Goal: Transaction & Acquisition: Obtain resource

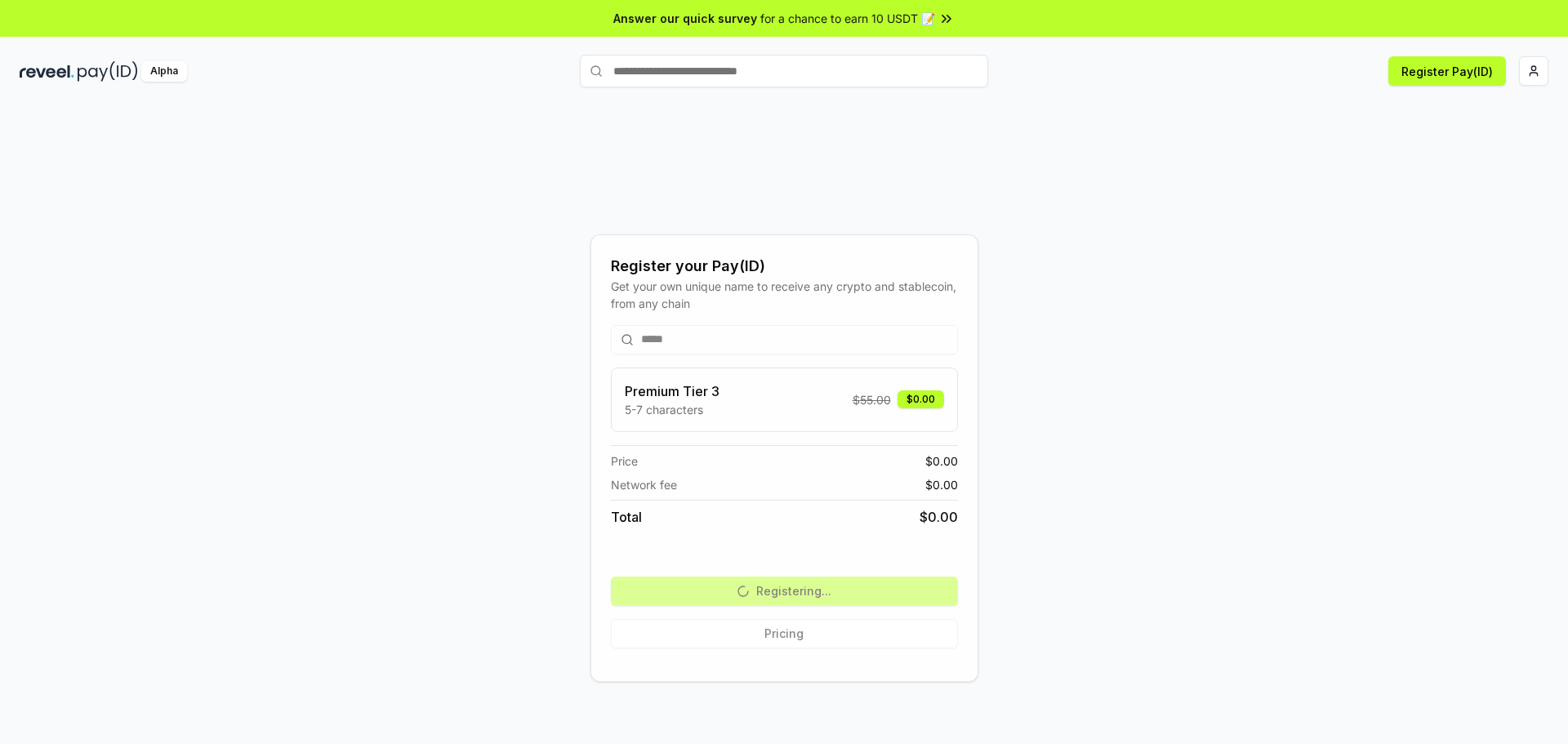
click at [1004, 355] on div "Register your Pay(ID) Get your own unique name to receive any crypto and stable…" at bounding box center [784, 457] width 1529 height 666
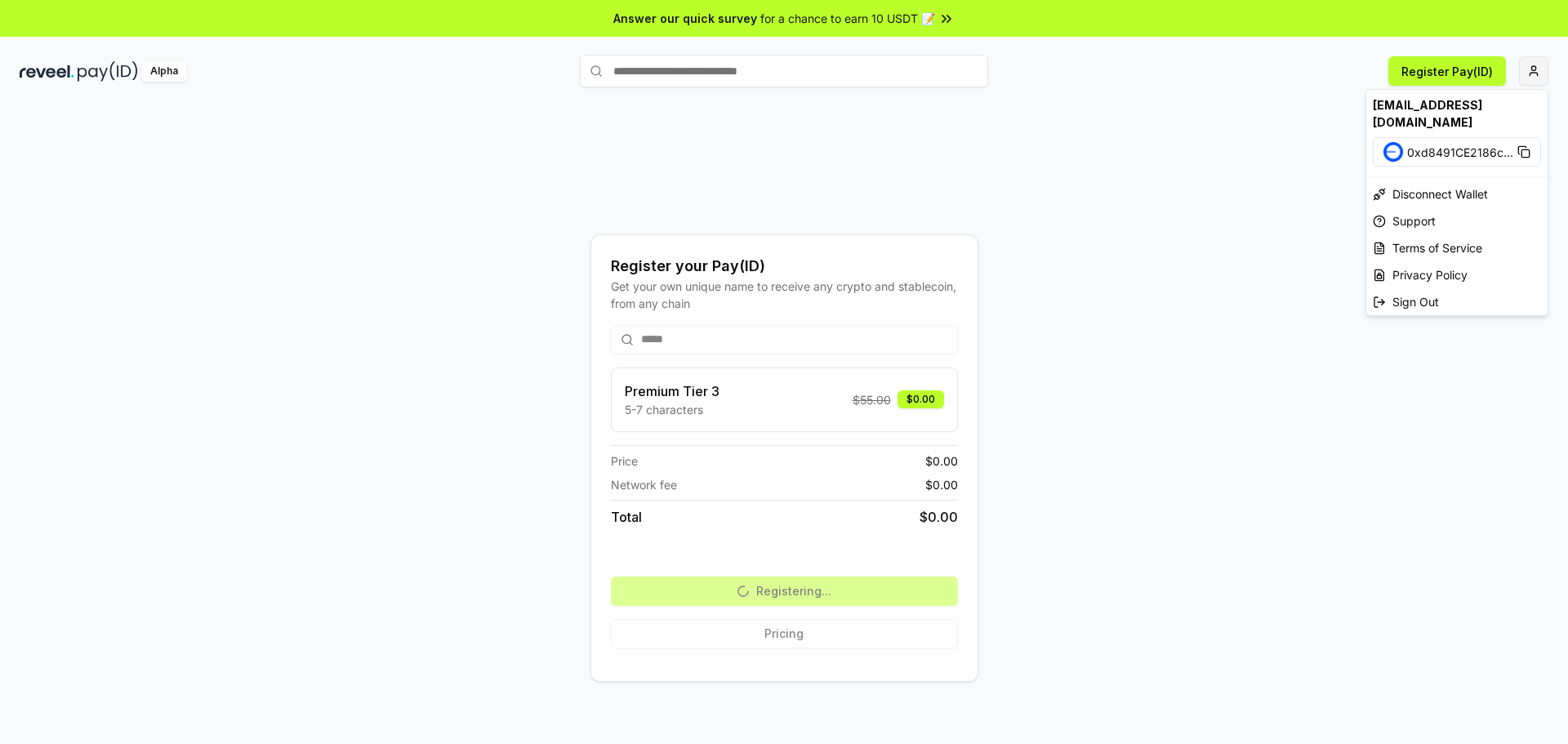
click at [1526, 71] on html "Answer our quick survey for a chance to earn 10 USDT 📝 Alpha Register Pay(ID) R…" at bounding box center [784, 372] width 1568 height 744
click at [1492, 144] on span "0xd8491CE2186c ..." at bounding box center [1460, 152] width 106 height 17
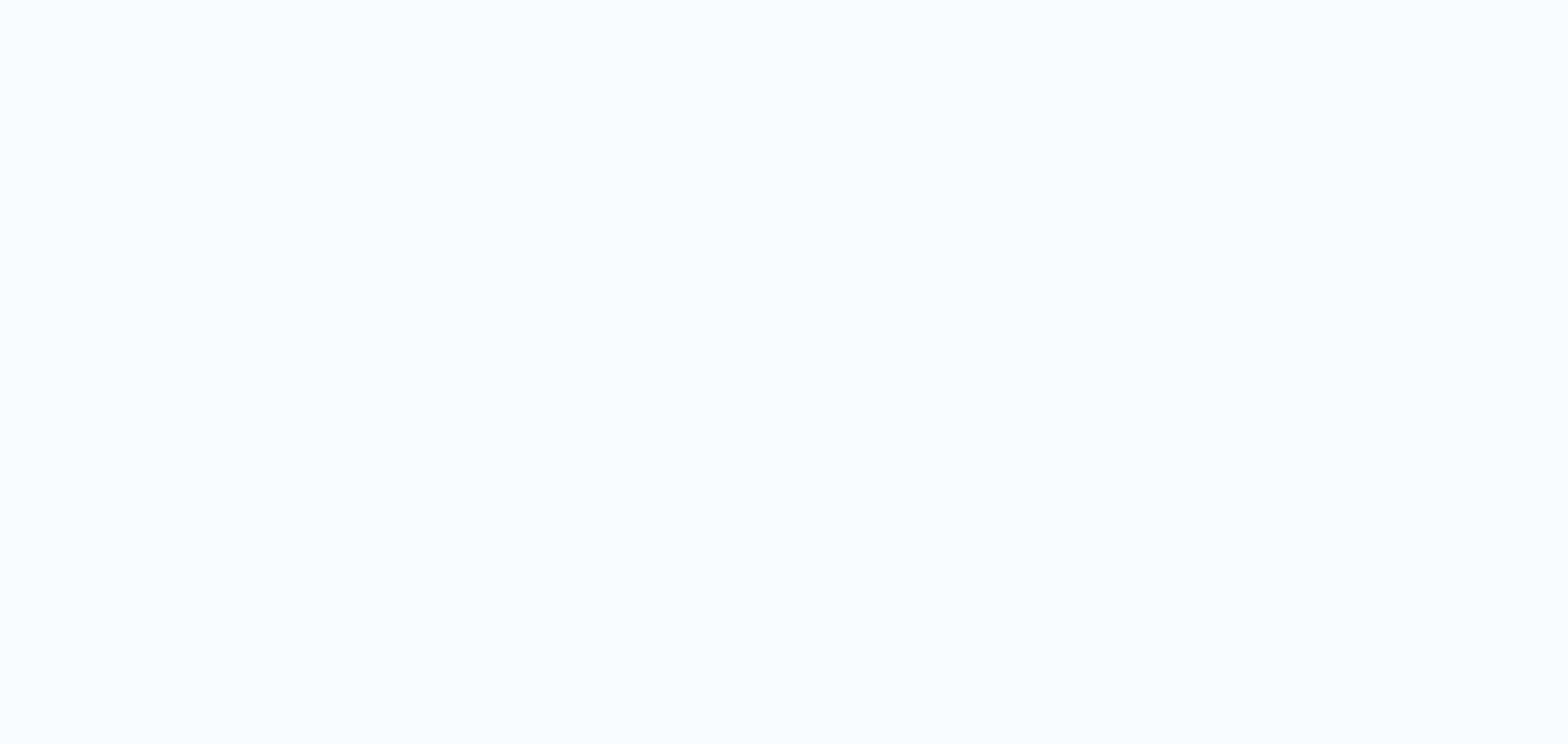
click at [1523, 136] on body at bounding box center [784, 372] width 1568 height 744
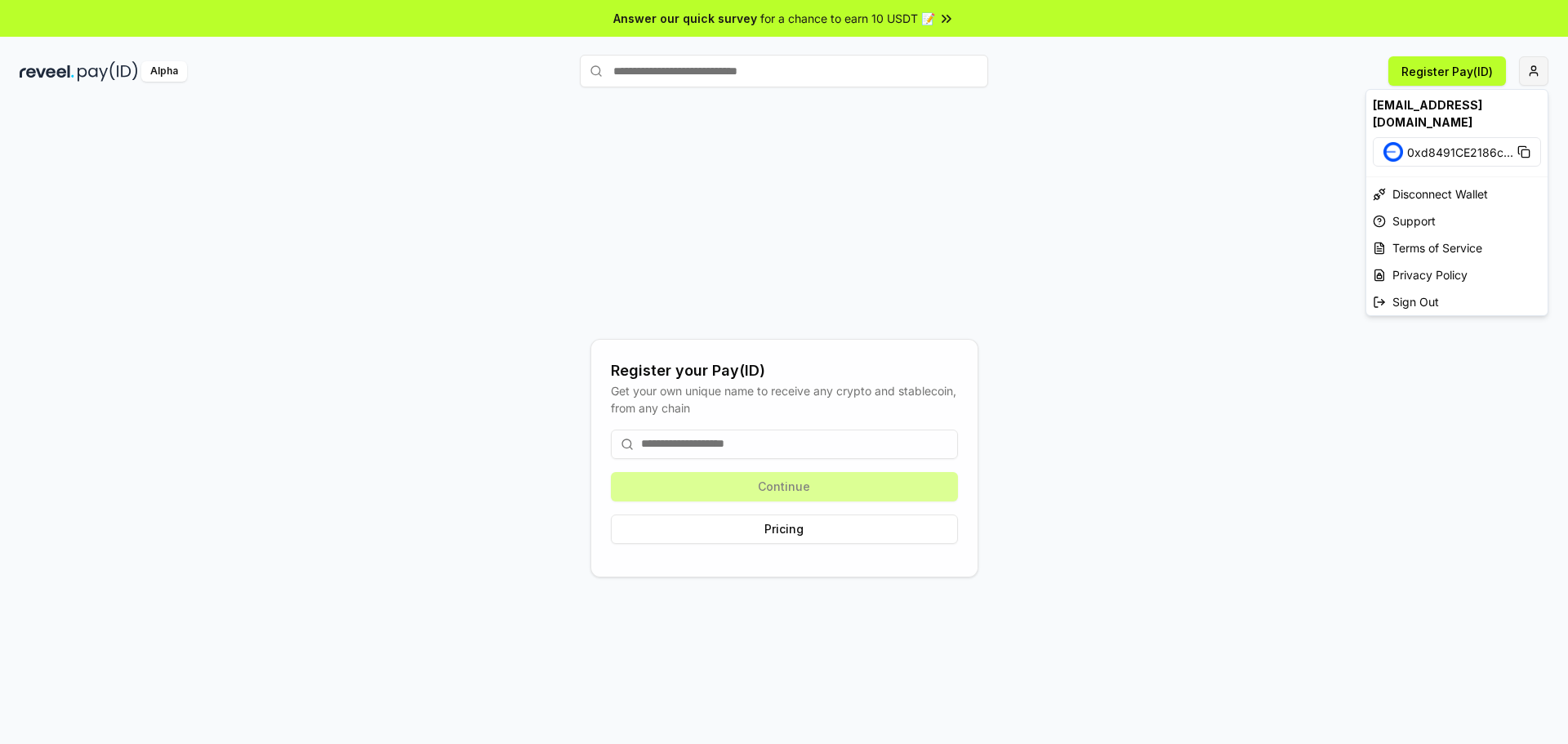
click at [1531, 71] on html "Answer our quick survey for a chance to earn 10 USDT 📝 Alpha Register Pay(ID) R…" at bounding box center [784, 372] width 1568 height 744
click at [1452, 182] on div "Disconnect Wallet" at bounding box center [1457, 194] width 182 height 27
click at [1528, 69] on html "Answer our quick survey for a chance to earn 10 USDT 📝 Alpha Register Pay(ID) R…" at bounding box center [784, 372] width 1568 height 744
click at [1441, 181] on div "Disconnect Wallet" at bounding box center [1457, 194] width 182 height 27
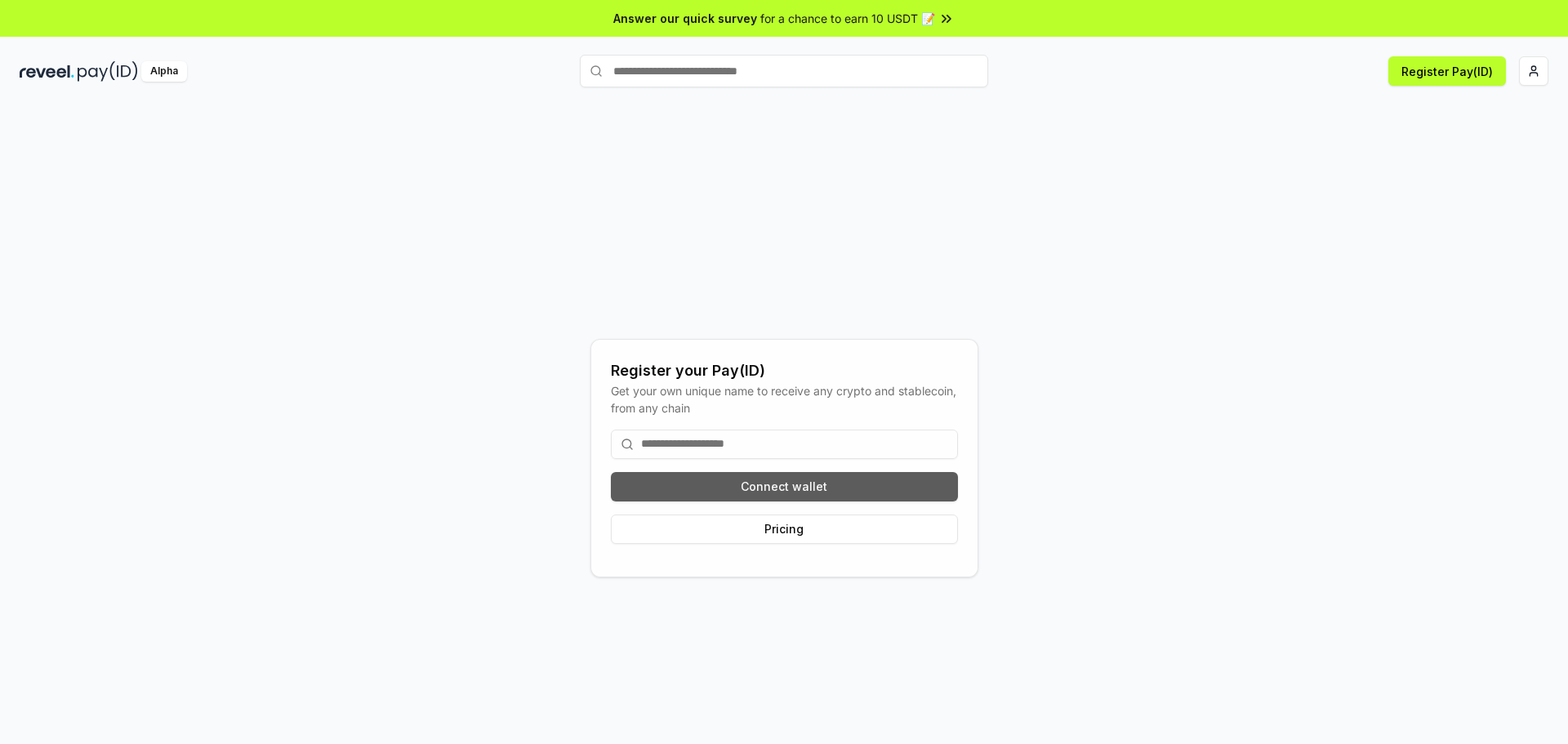
click at [923, 479] on button "Connect wallet" at bounding box center [784, 487] width 347 height 30
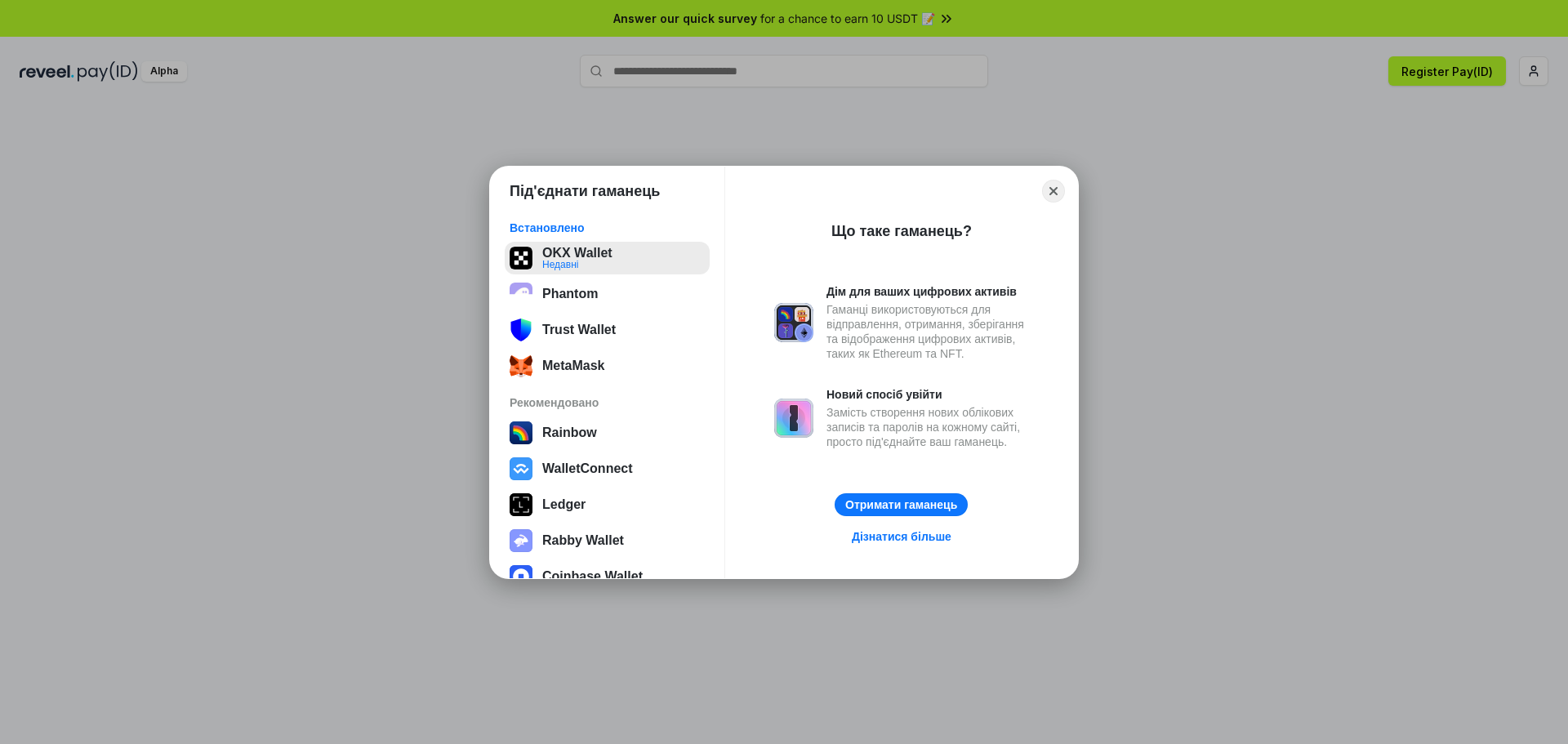
click at [607, 251] on button "OKX Wallet Недавні" at bounding box center [607, 258] width 205 height 33
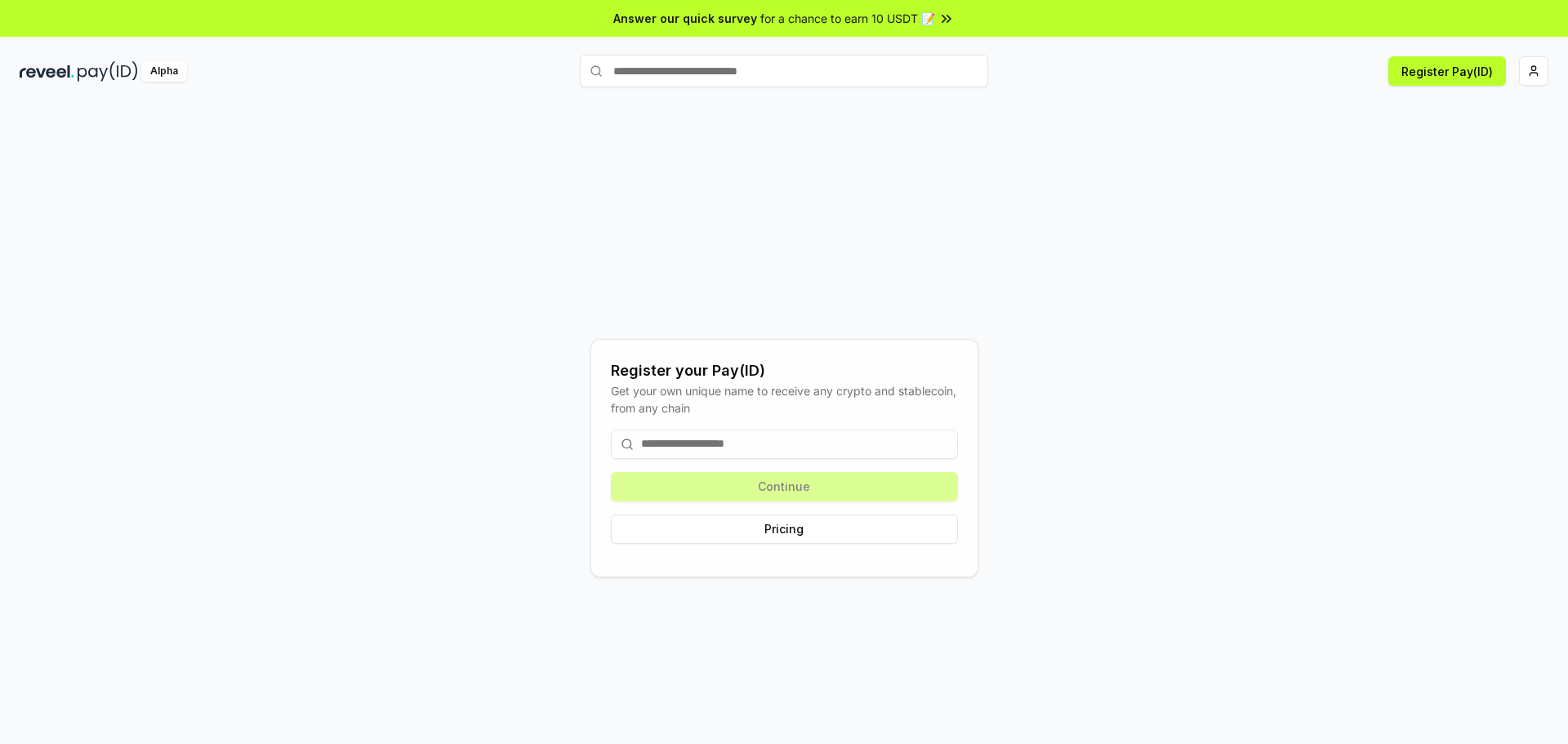
click at [857, 471] on div "Continue Pricing" at bounding box center [784, 487] width 347 height 140
click at [836, 525] on button "Pricing" at bounding box center [784, 529] width 347 height 30
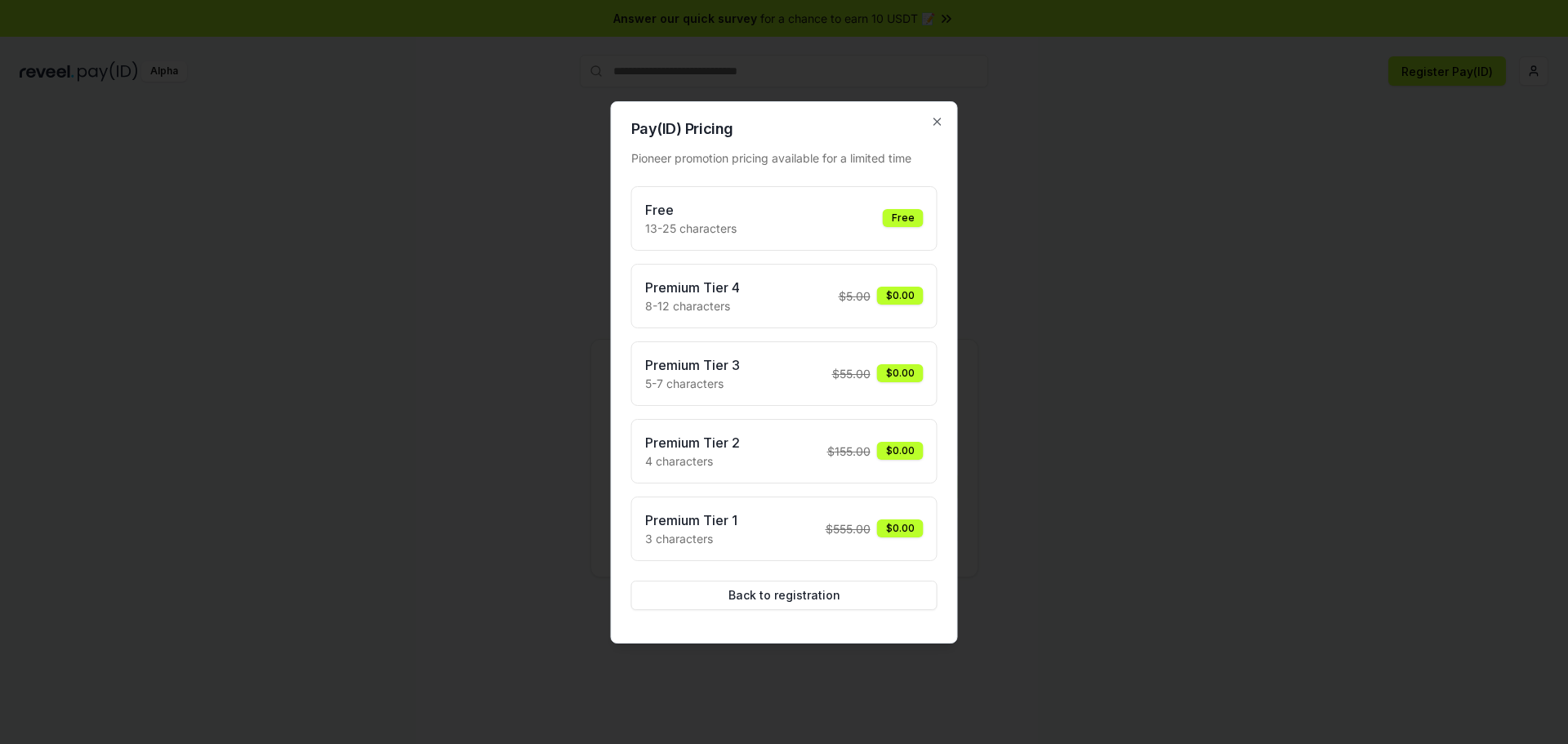
drag, startPoint x: 1023, startPoint y: 587, endPoint x: 1008, endPoint y: 582, distance: 15.8
click at [1023, 587] on div at bounding box center [784, 372] width 1568 height 744
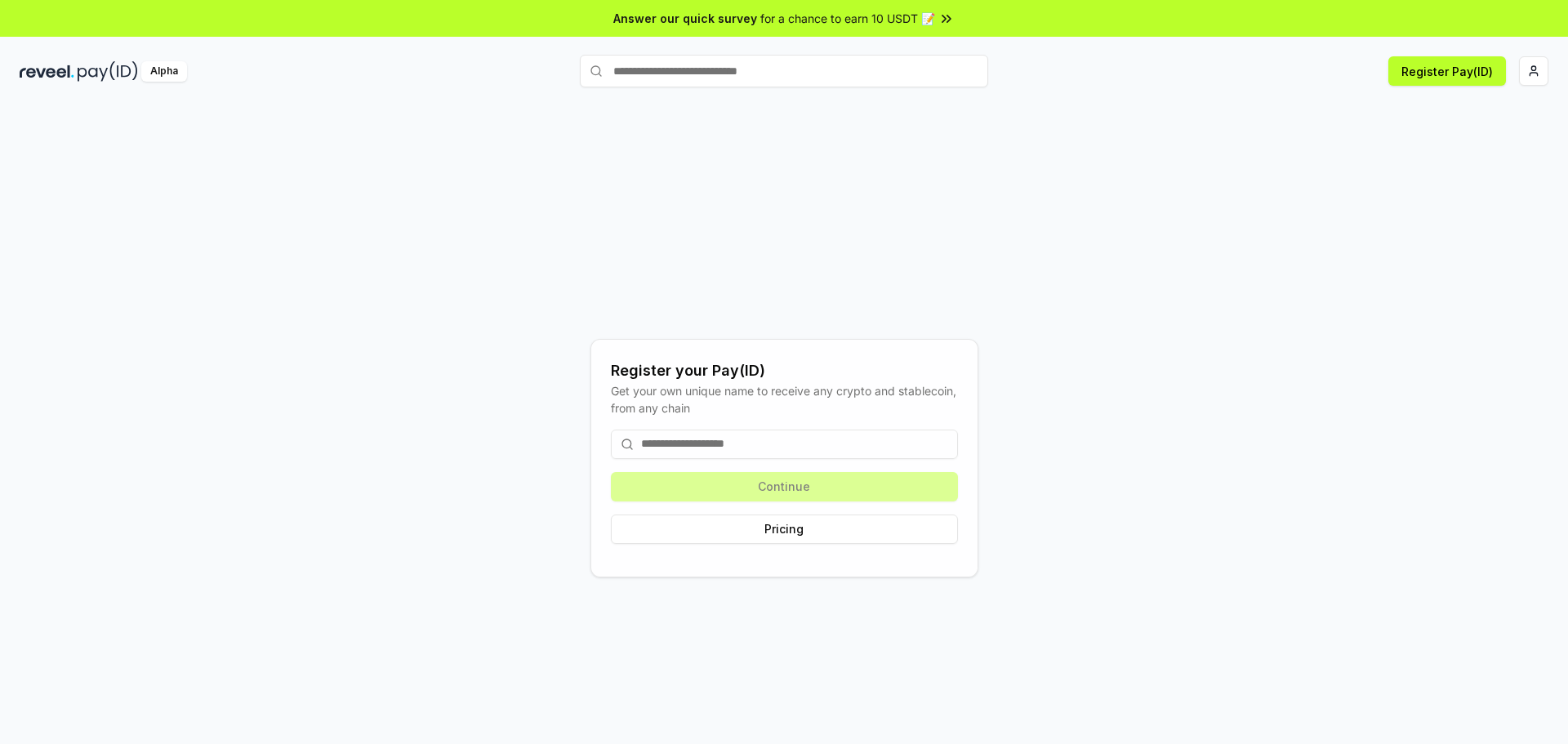
drag, startPoint x: 788, startPoint y: 441, endPoint x: 796, endPoint y: 464, distance: 24.4
click at [791, 451] on input at bounding box center [784, 445] width 347 height 30
click at [797, 464] on div "Continue Pricing" at bounding box center [784, 487] width 347 height 140
click at [830, 449] on input at bounding box center [784, 445] width 347 height 30
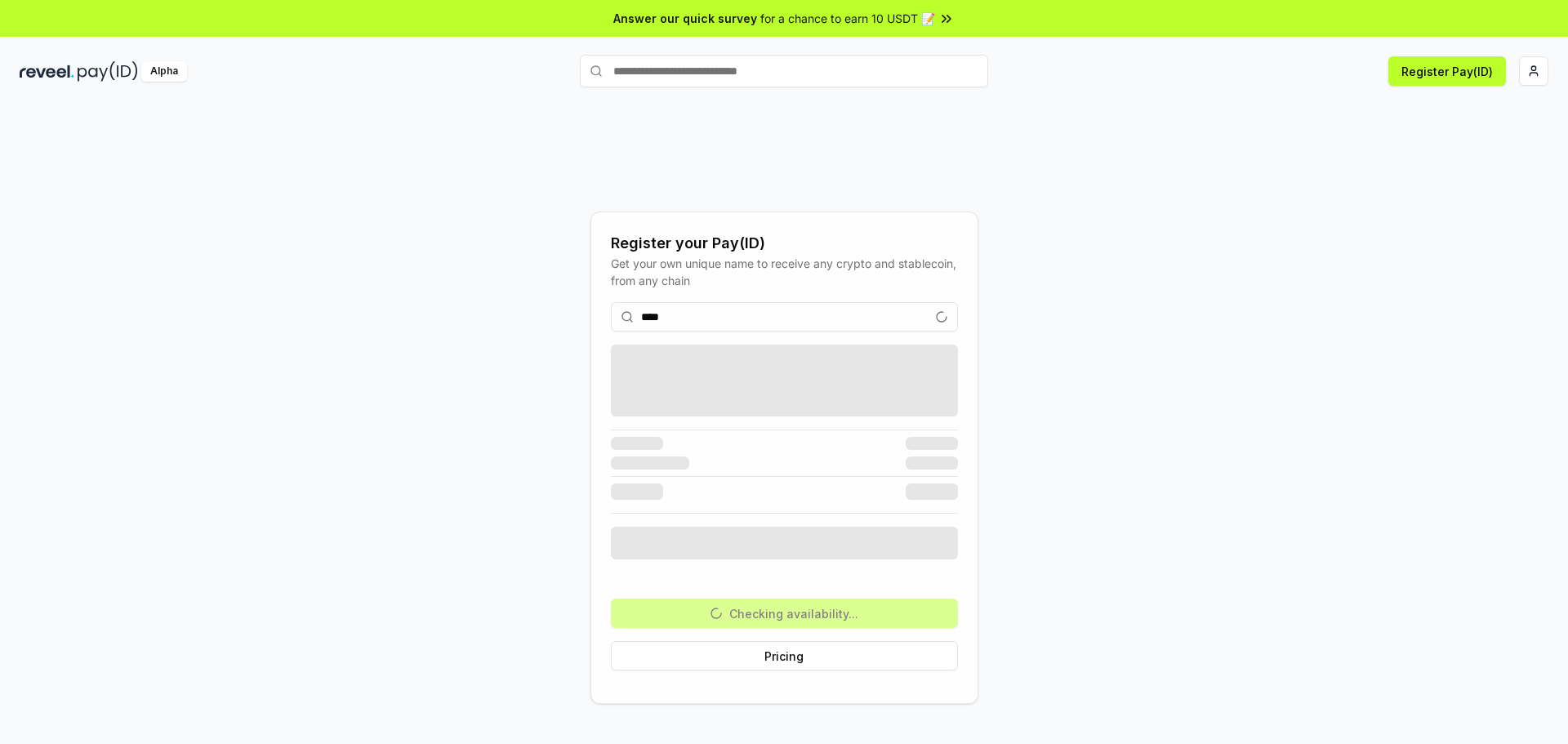
type input "*****"
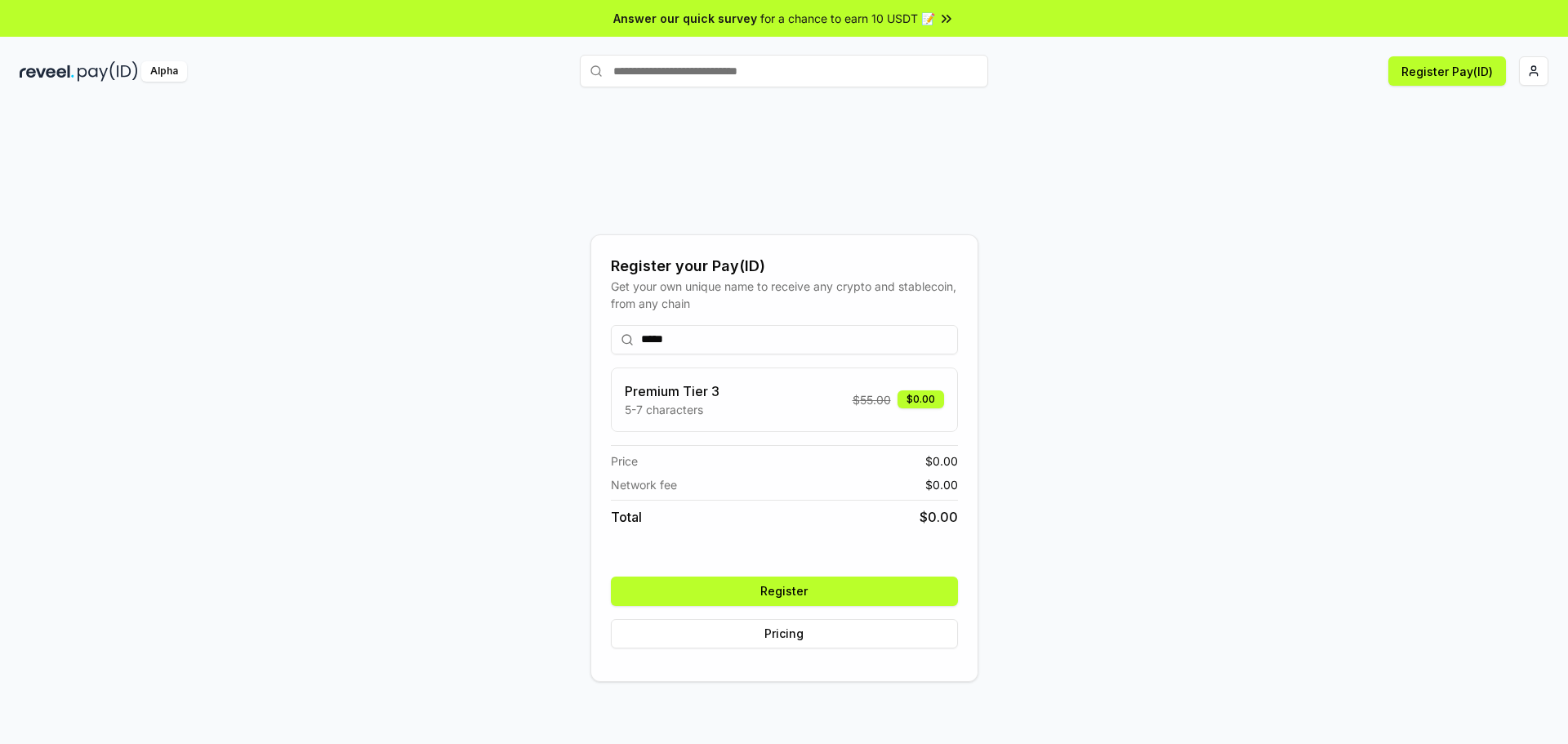
drag, startPoint x: 712, startPoint y: 333, endPoint x: 482, endPoint y: 355, distance: 231.0
click at [484, 355] on div "Register your Pay(ID) Get your own unique name to receive any crypto and stable…" at bounding box center [784, 457] width 1529 height 666
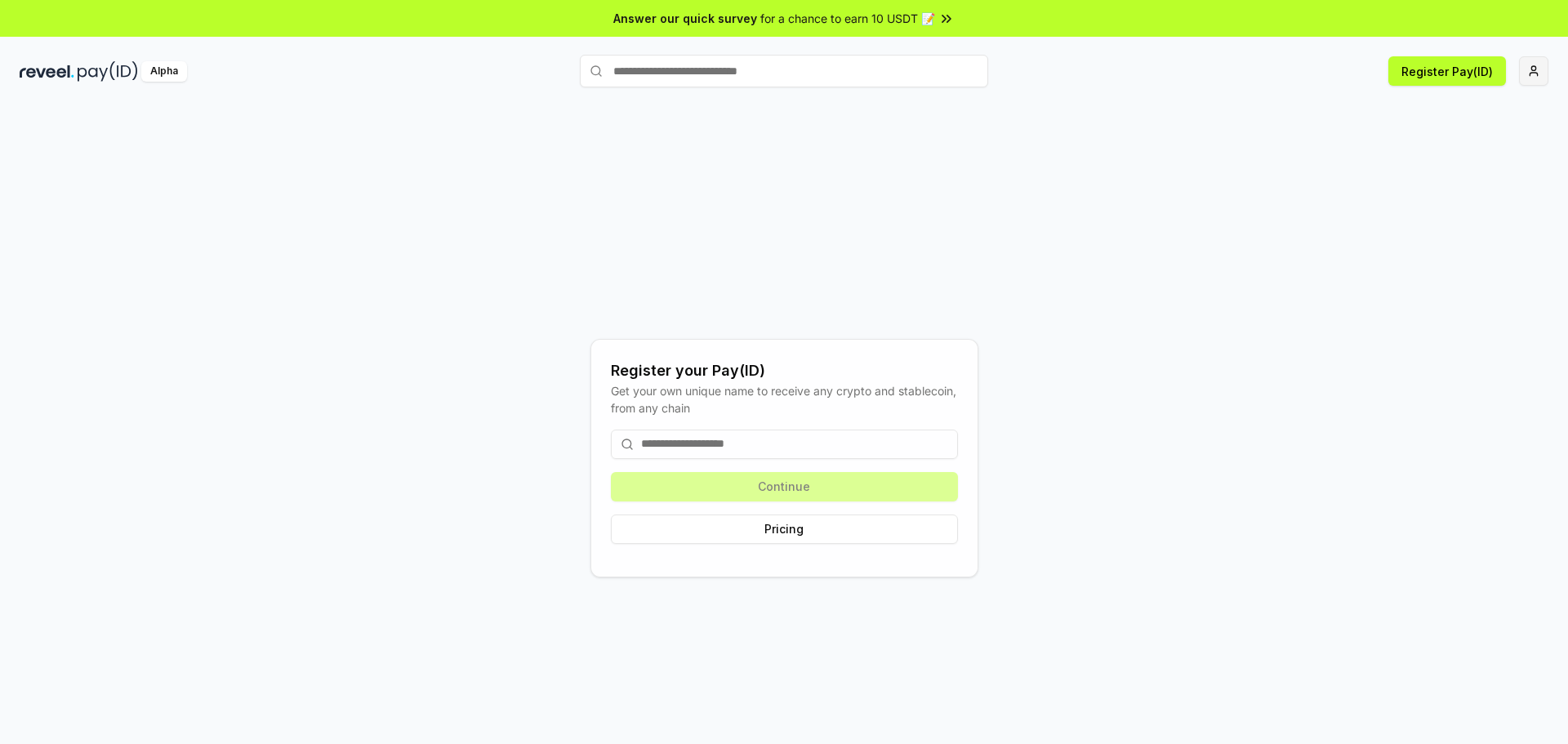
click at [1535, 70] on html "Answer our quick survey for a chance to earn 10 USDT 📝 Alpha Register Pay(ID) R…" at bounding box center [784, 372] width 1568 height 744
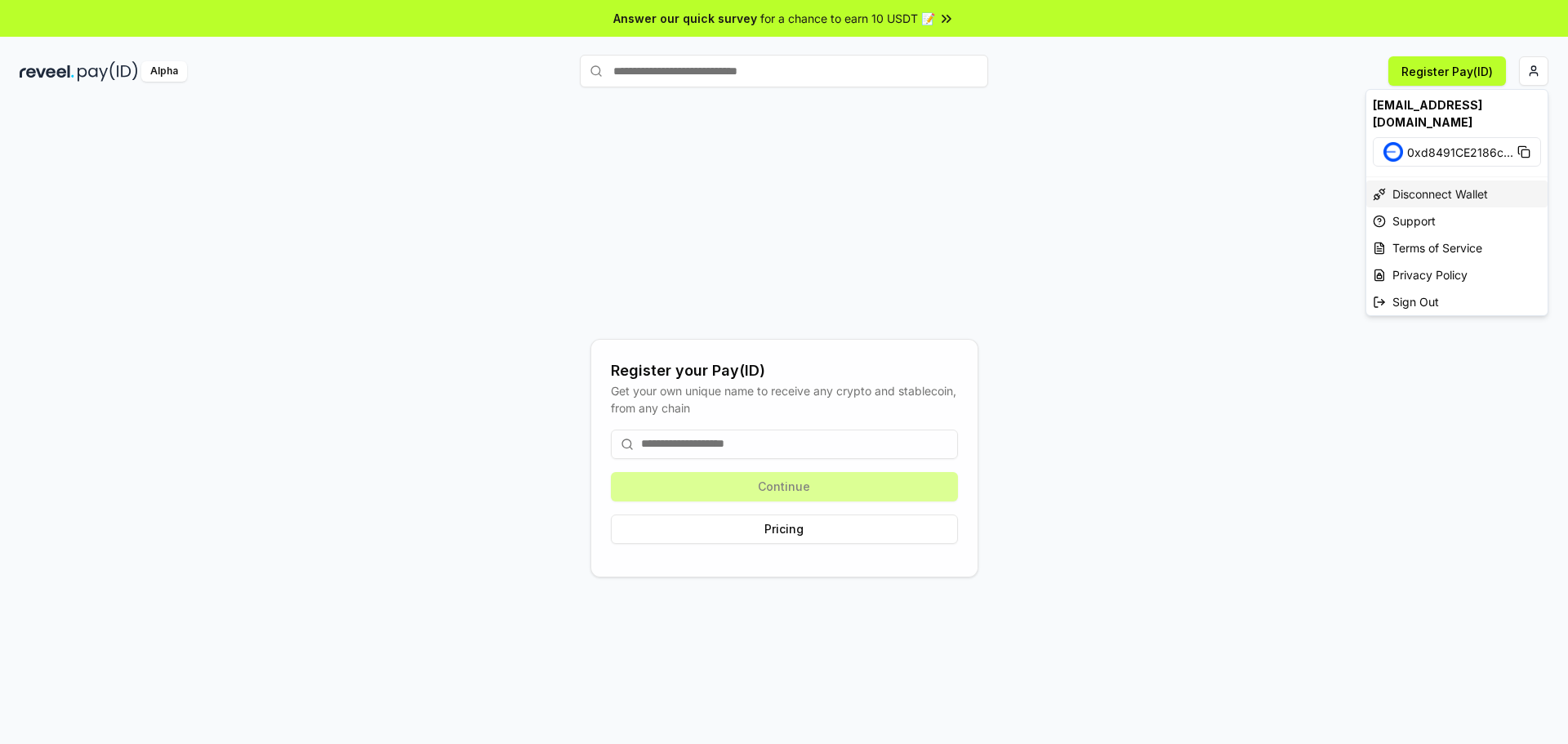
click at [1491, 181] on div "Disconnect Wallet" at bounding box center [1457, 194] width 182 height 27
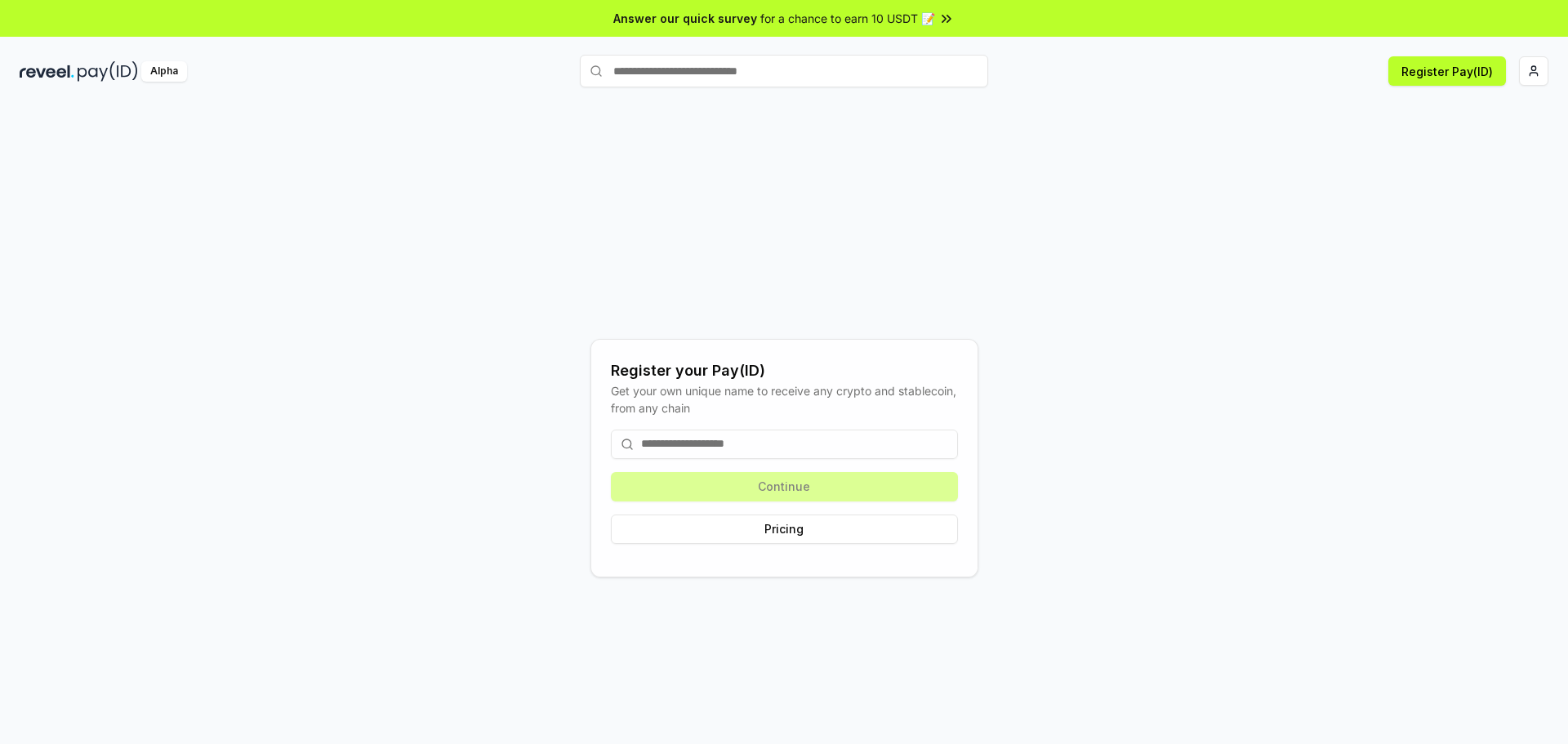
click at [1537, 90] on div "Alpha Register Pay(ID)" at bounding box center [784, 70] width 1568 height 42
click at [1536, 78] on html "Answer our quick survey for a chance to earn 10 USDT 📝 Alpha Register Pay(ID) R…" at bounding box center [784, 372] width 1568 height 744
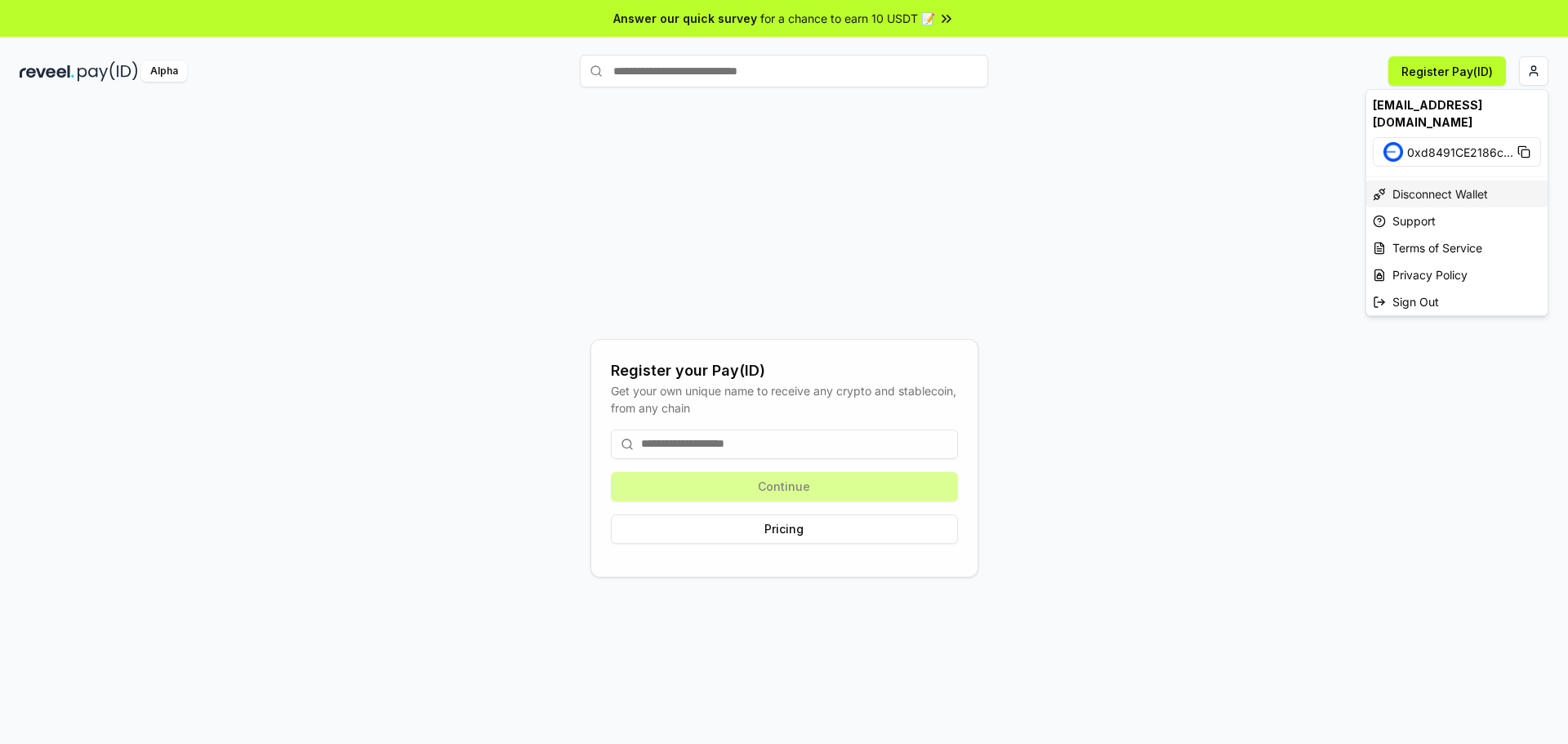
click at [1430, 181] on div "Disconnect Wallet" at bounding box center [1457, 194] width 182 height 27
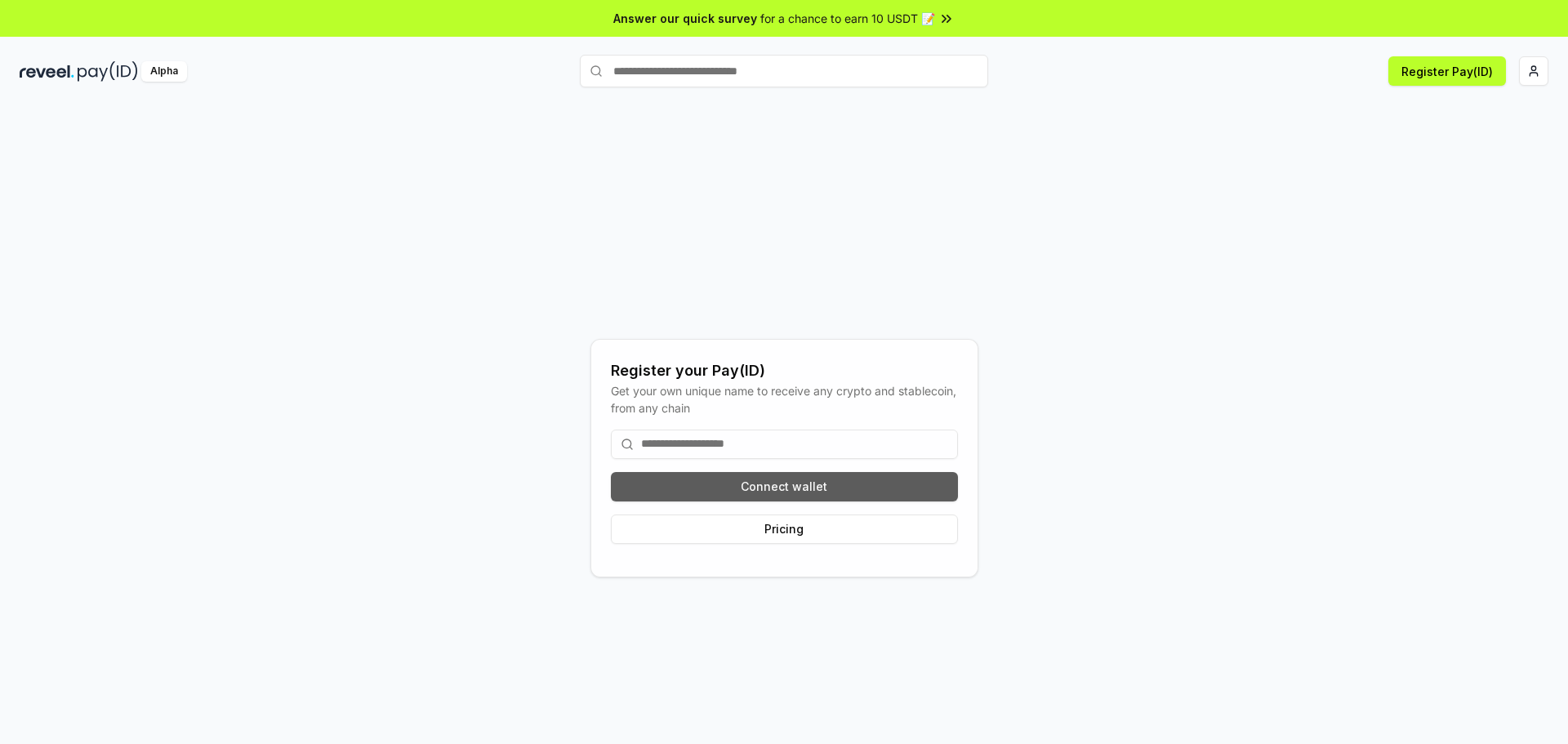
click at [847, 495] on button "Connect wallet" at bounding box center [784, 487] width 347 height 30
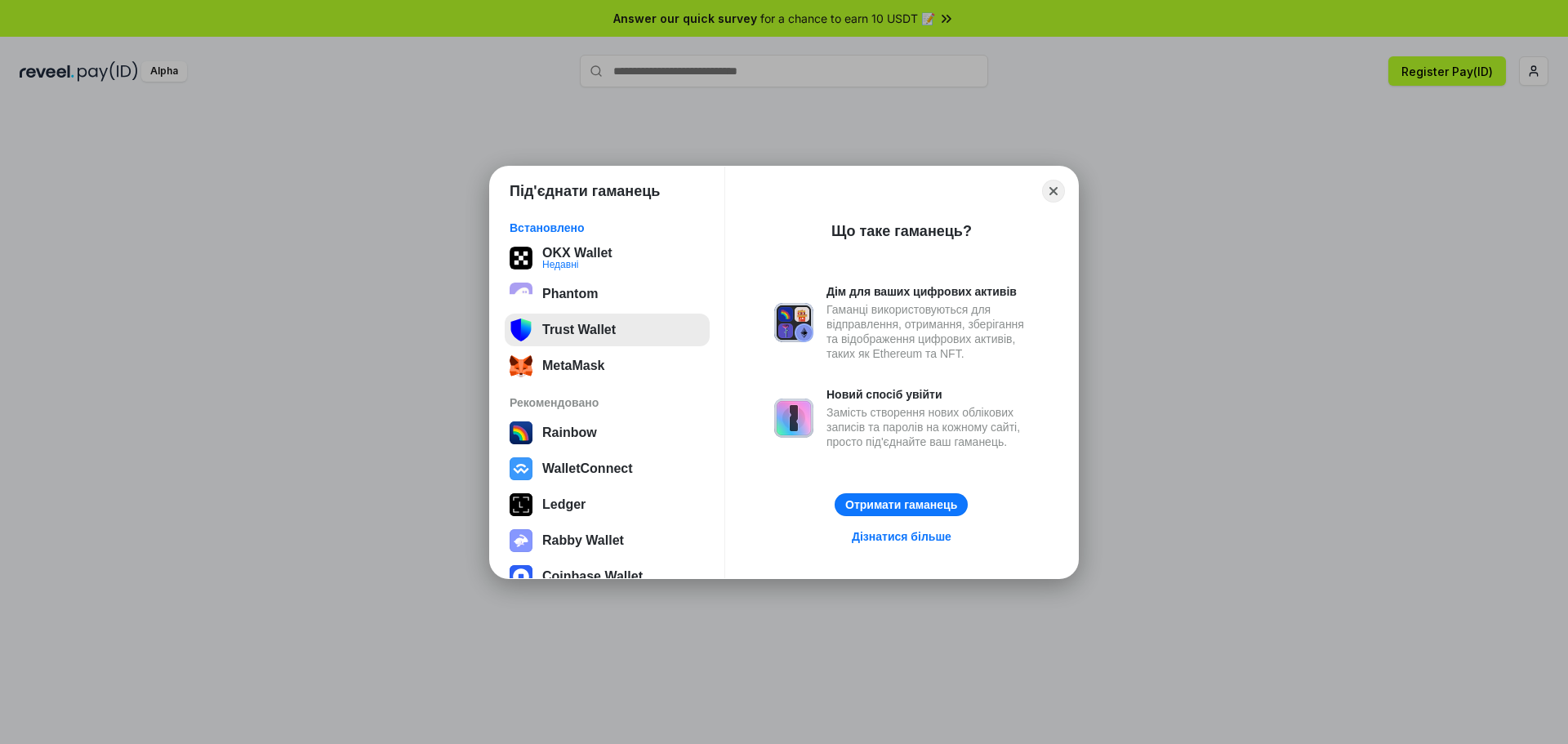
click at [609, 336] on button "Trust Wallet" at bounding box center [607, 330] width 205 height 33
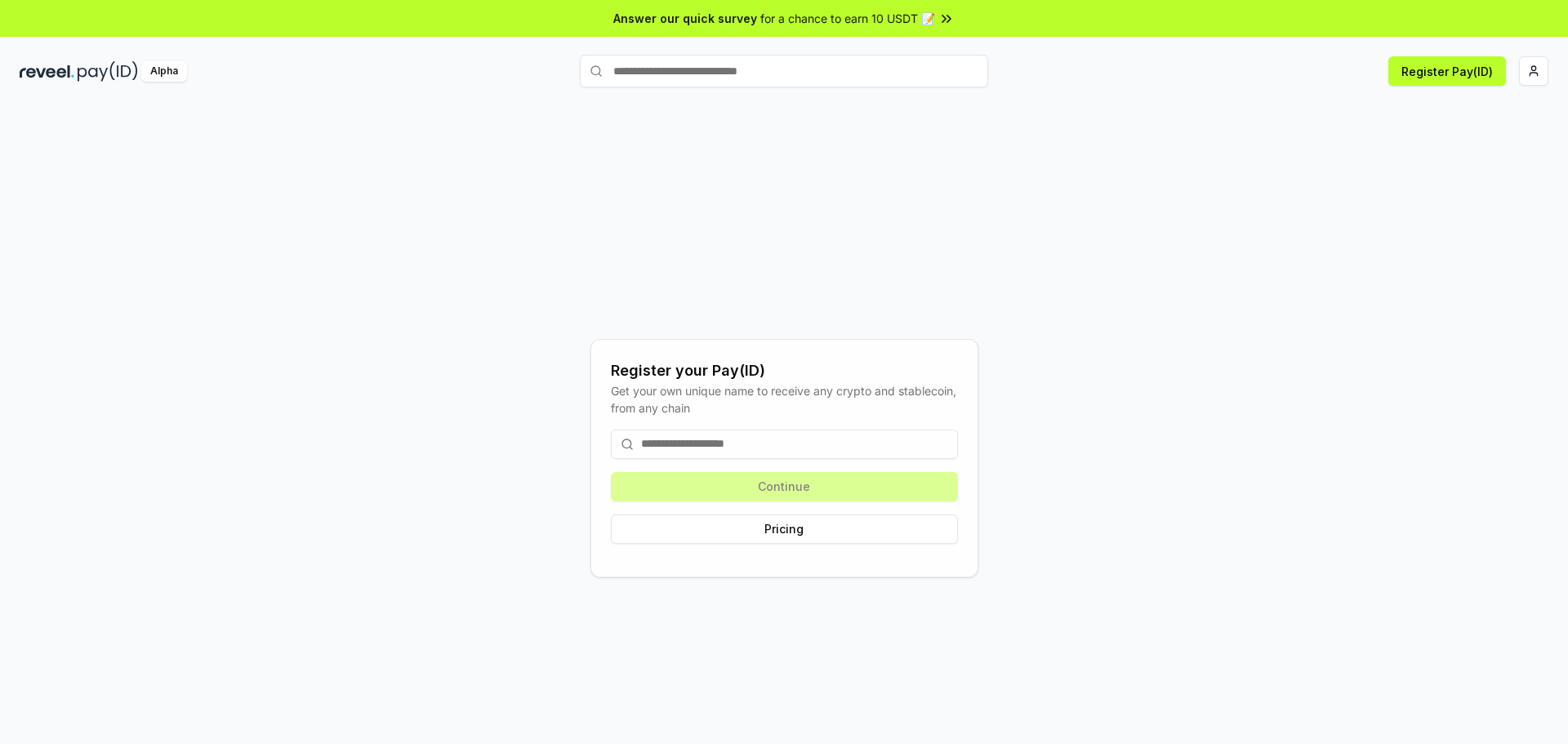
drag, startPoint x: 751, startPoint y: 428, endPoint x: 739, endPoint y: 450, distance: 25.1
click at [750, 433] on div "Continue Pricing" at bounding box center [784, 487] width 347 height 140
click at [740, 448] on input at bounding box center [784, 445] width 347 height 30
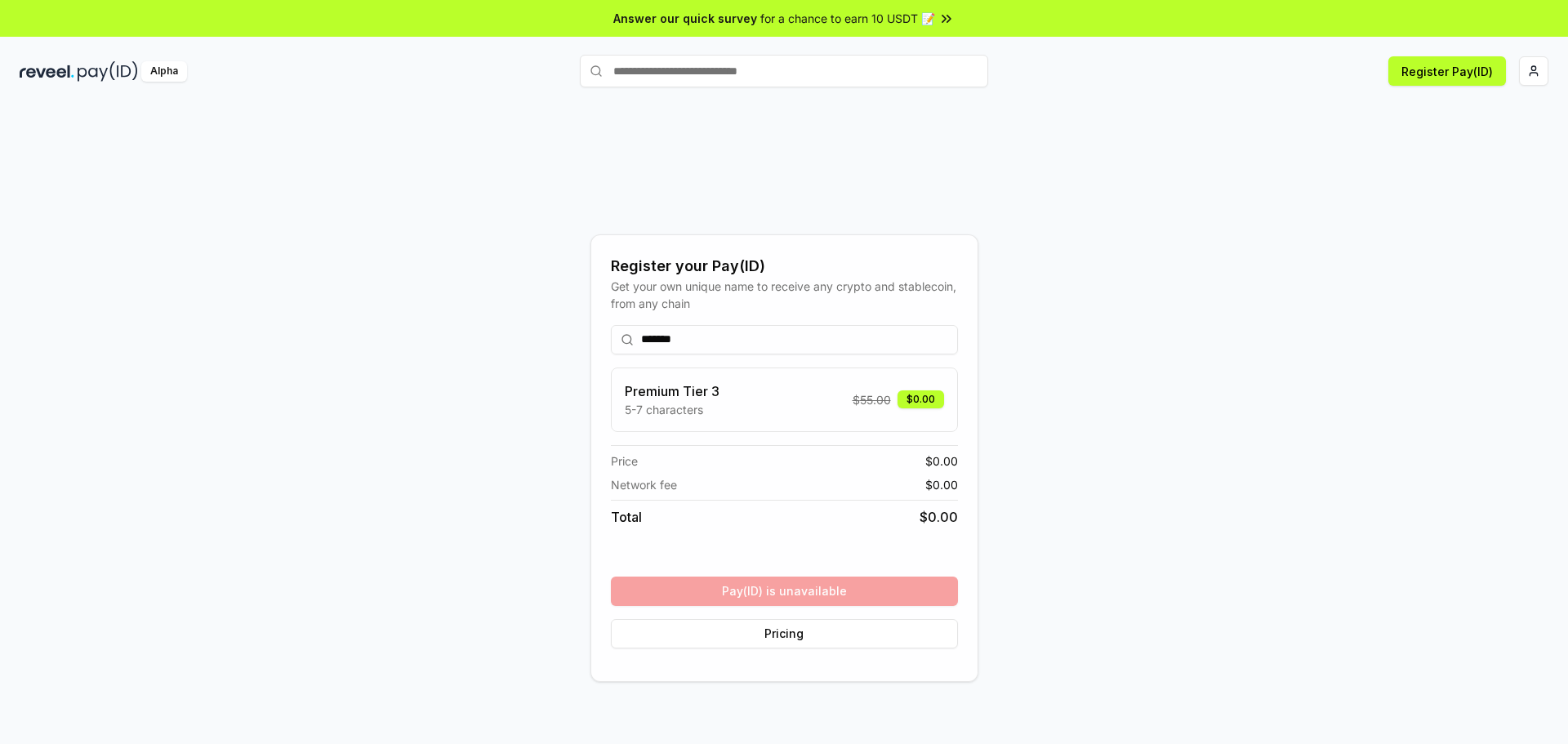
click at [692, 342] on input "*******" at bounding box center [784, 340] width 347 height 30
drag, startPoint x: 742, startPoint y: 339, endPoint x: 587, endPoint y: 343, distance: 155.1
click at [587, 343] on div "Register your Pay(ID) Get your own unique name to receive any crypto and stable…" at bounding box center [784, 457] width 1529 height 666
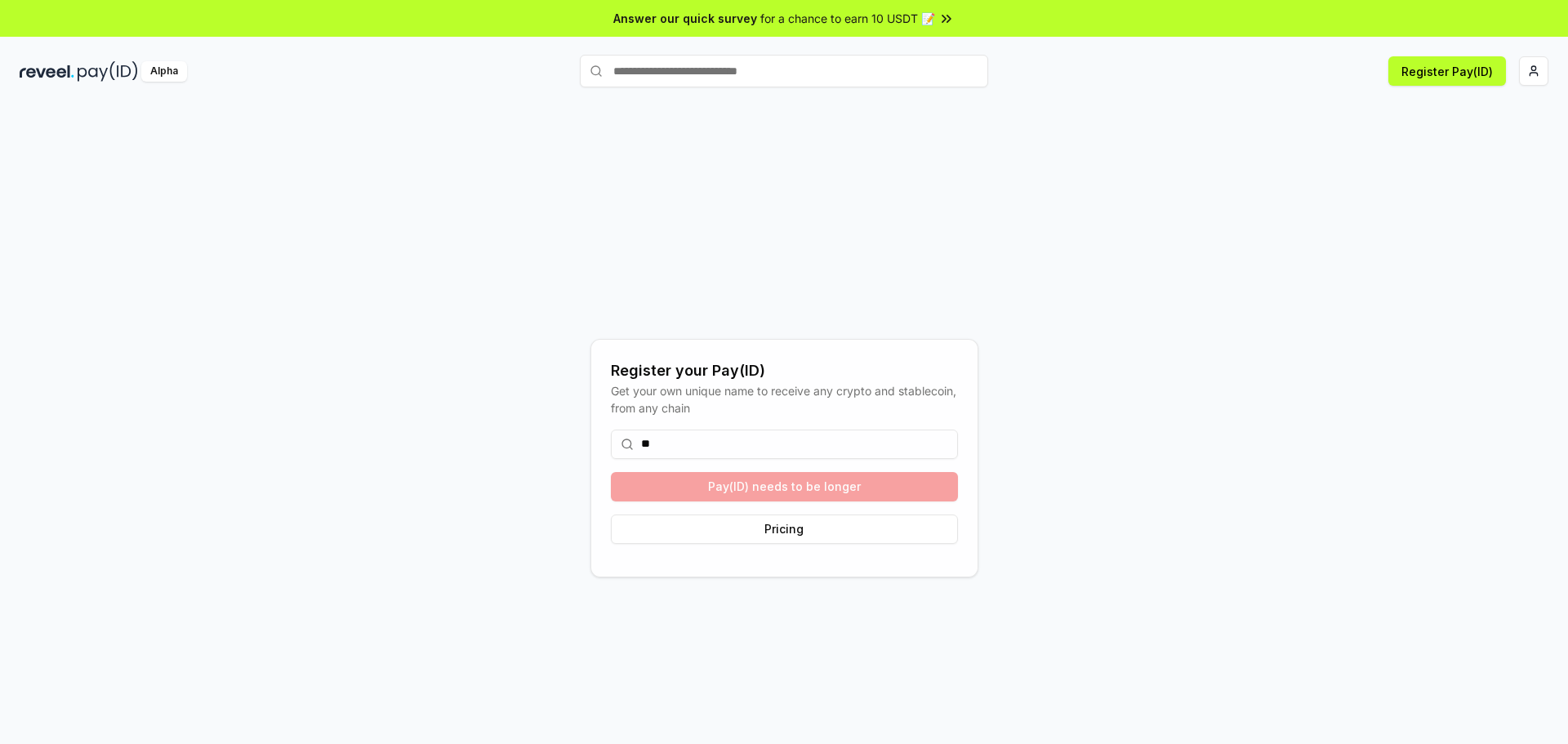
type input "***"
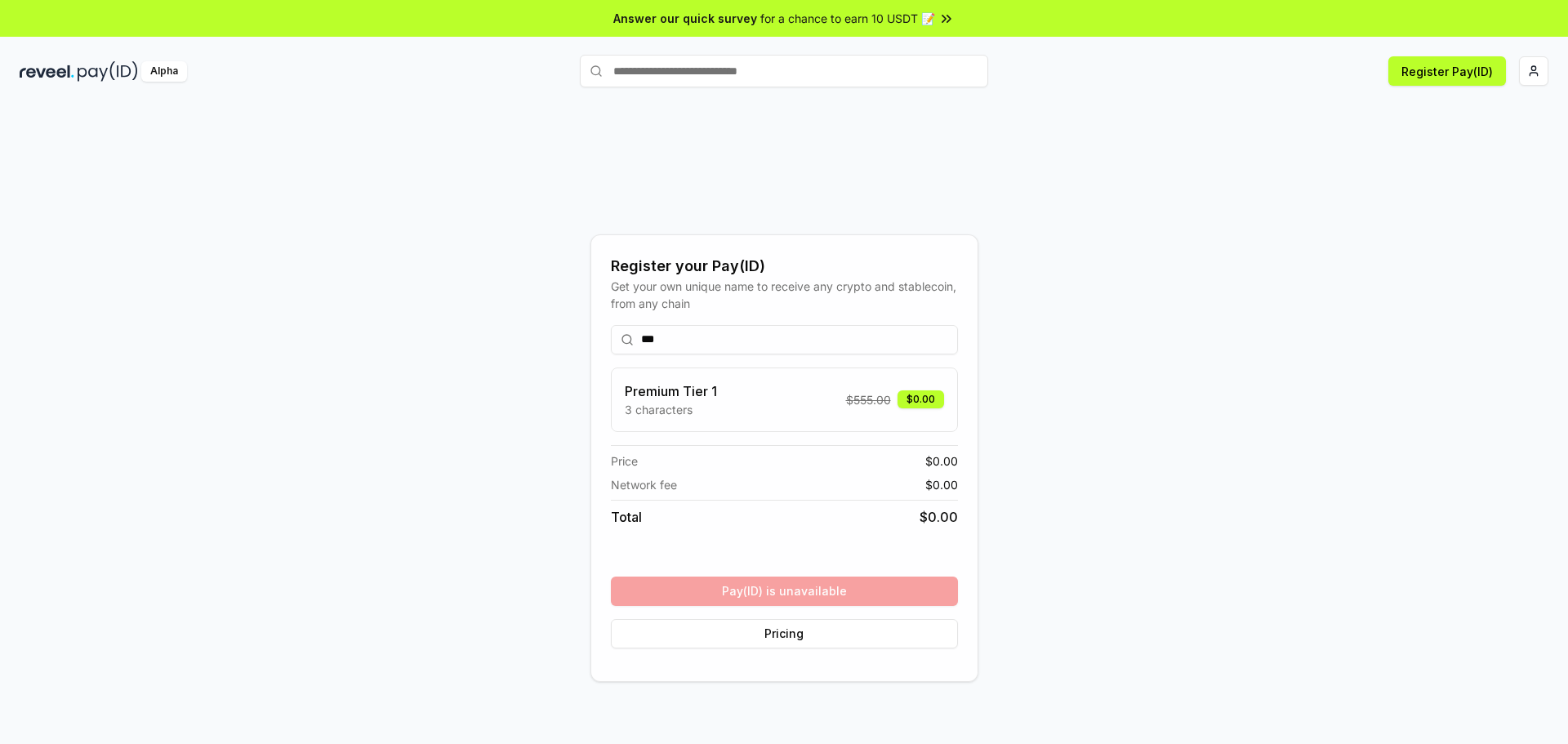
drag, startPoint x: 691, startPoint y: 341, endPoint x: 591, endPoint y: 338, distance: 100.0
click at [591, 339] on div "Register your Pay(ID) Get your own unique name to receive any crypto and stable…" at bounding box center [785, 458] width 388 height 447
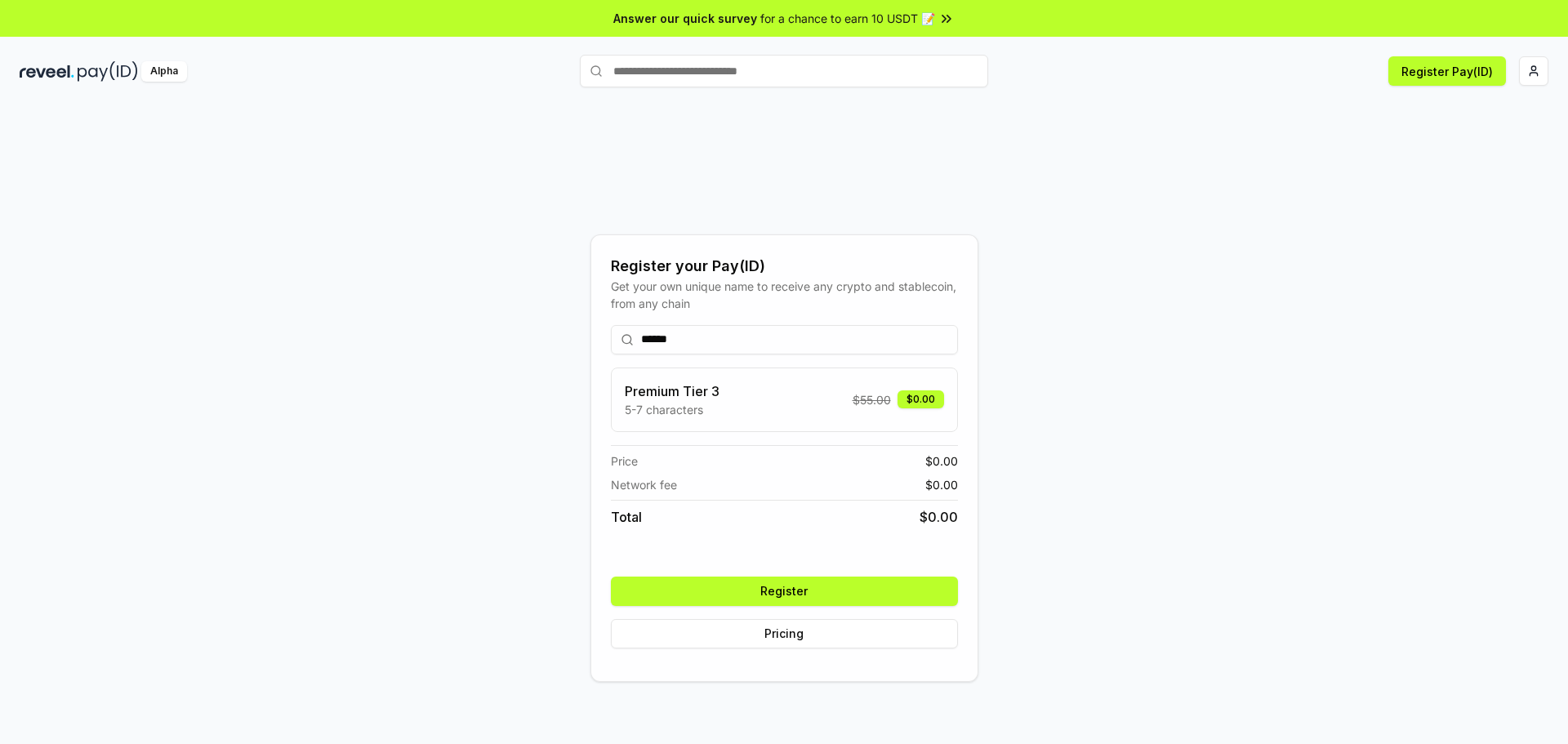
type input "******"
click at [839, 586] on button "Register" at bounding box center [784, 591] width 347 height 30
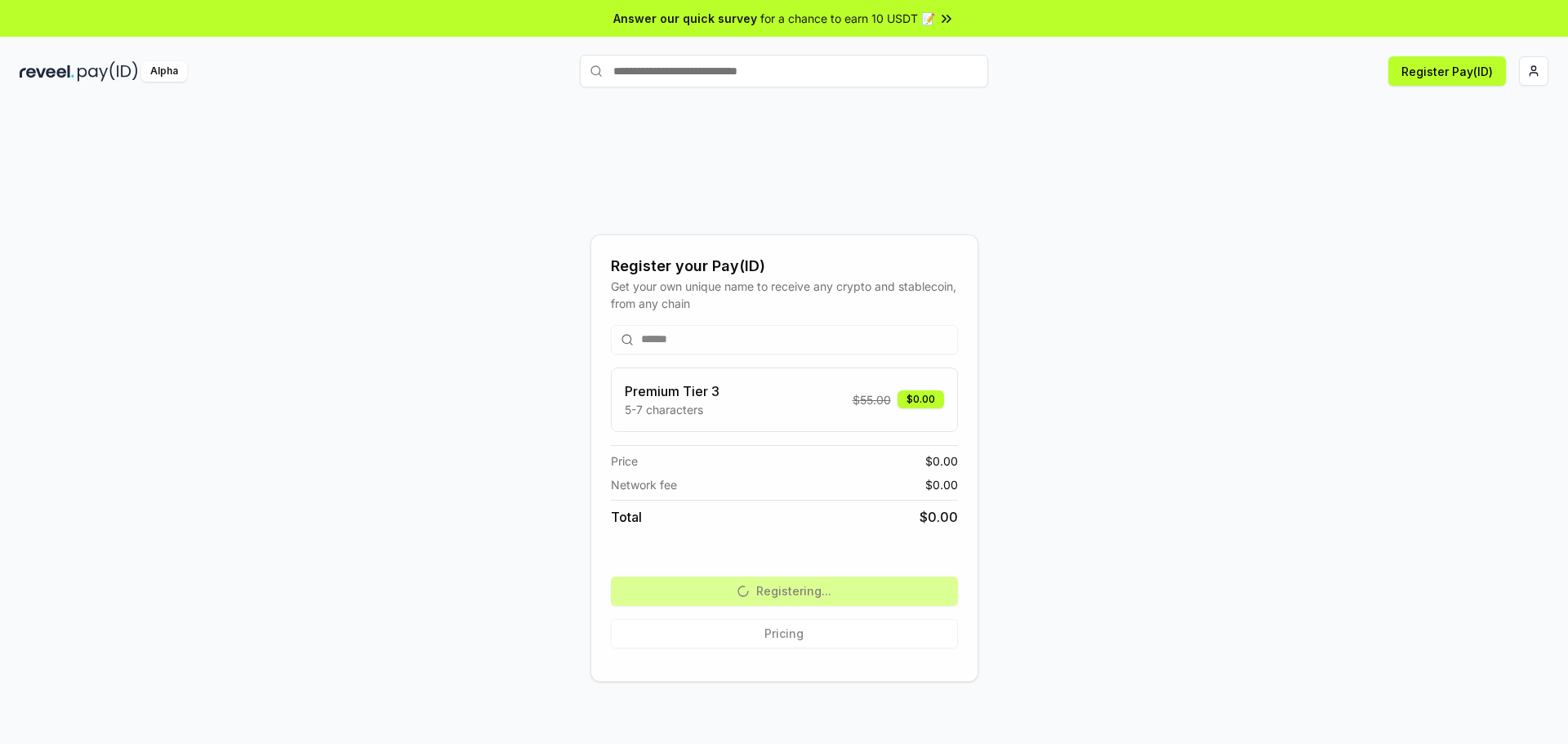
click at [1468, 285] on div "Register your Pay(ID) Get your own unique name to receive any crypto and stable…" at bounding box center [784, 457] width 1529 height 666
